Goal: Task Accomplishment & Management: Manage account settings

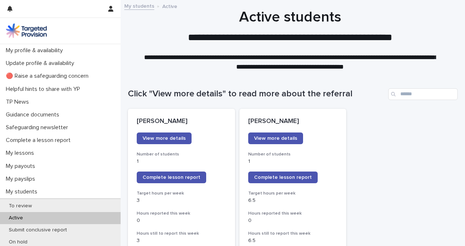
click at [300, 86] on div "Click "View more details" to read more about the referral" at bounding box center [293, 91] width 330 height 35
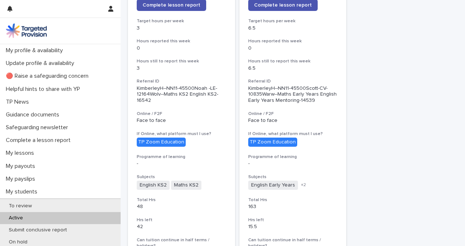
scroll to position [128, 0]
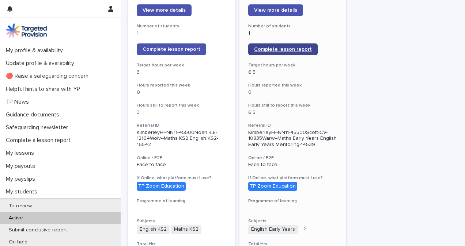
click at [296, 47] on span "Complete lesson report" at bounding box center [283, 49] width 58 height 5
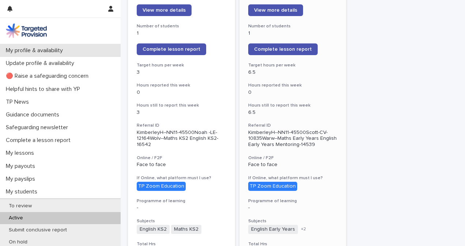
click at [72, 47] on div "My profile & availability" at bounding box center [60, 50] width 121 height 13
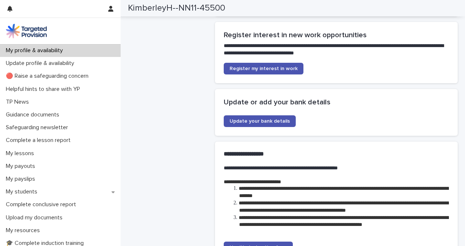
scroll to position [1652, 0]
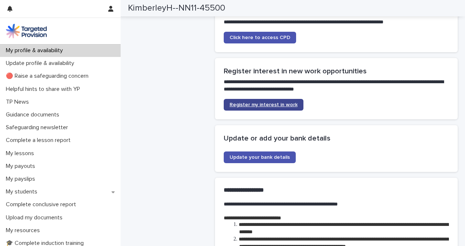
click at [274, 99] on link "Register my interest in work" at bounding box center [264, 105] width 80 height 12
click at [50, 49] on p "My profile & availability" at bounding box center [36, 50] width 66 height 7
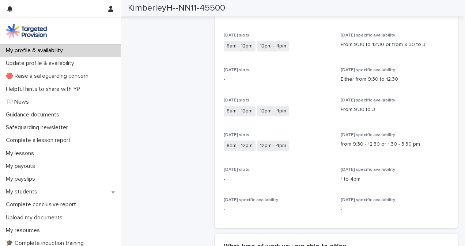
scroll to position [0, 0]
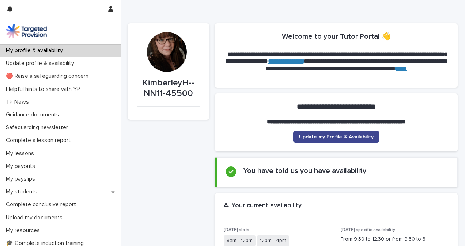
click at [342, 140] on link "Update my Profile & Availability" at bounding box center [336, 137] width 86 height 12
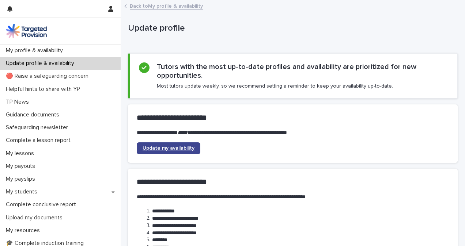
click at [174, 148] on span "Update my availability" at bounding box center [169, 148] width 52 height 5
